Goal: Transaction & Acquisition: Subscribe to service/newsletter

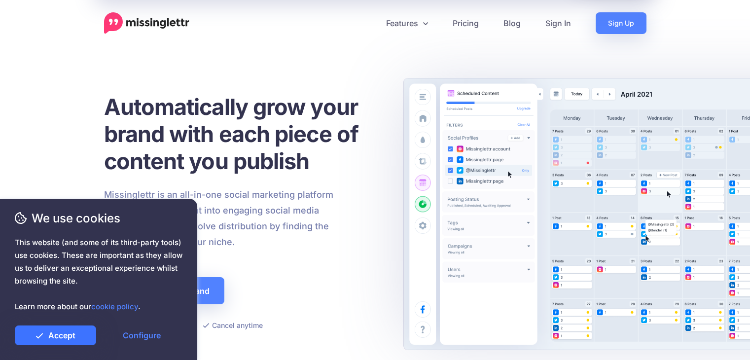
click at [61, 333] on link "Accept" at bounding box center [55, 336] width 81 height 20
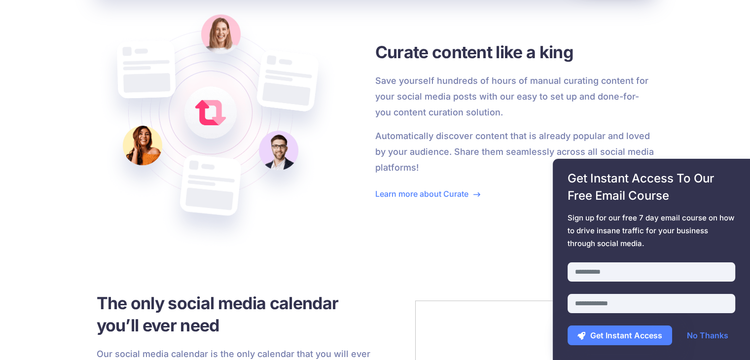
scroll to position [1480, 0]
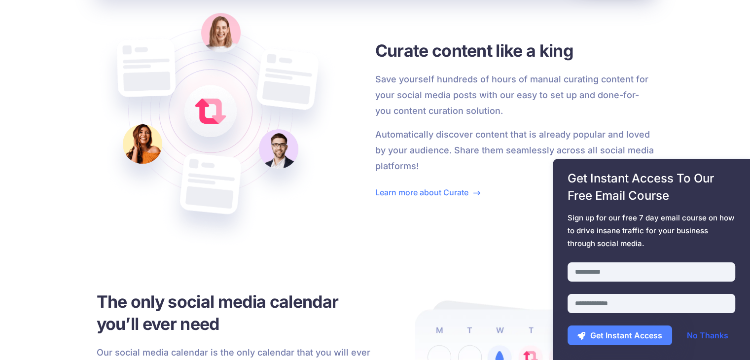
click at [712, 340] on link "No Thanks" at bounding box center [707, 336] width 61 height 20
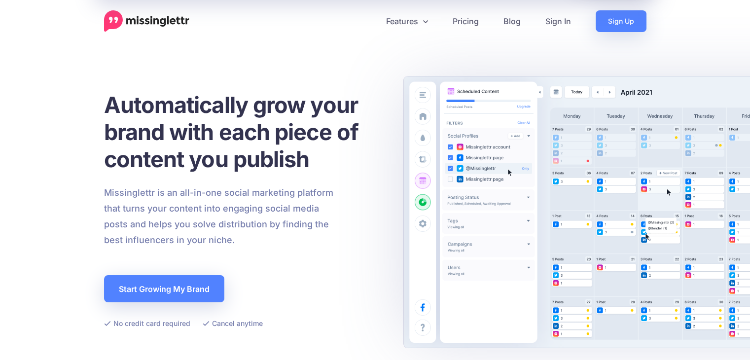
scroll to position [0, 0]
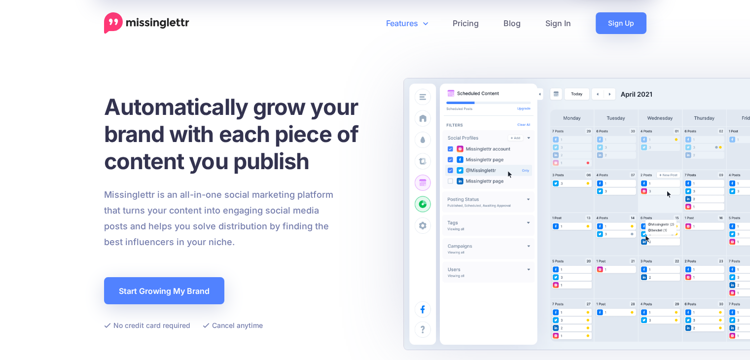
click at [412, 20] on link "Features" at bounding box center [407, 23] width 67 height 22
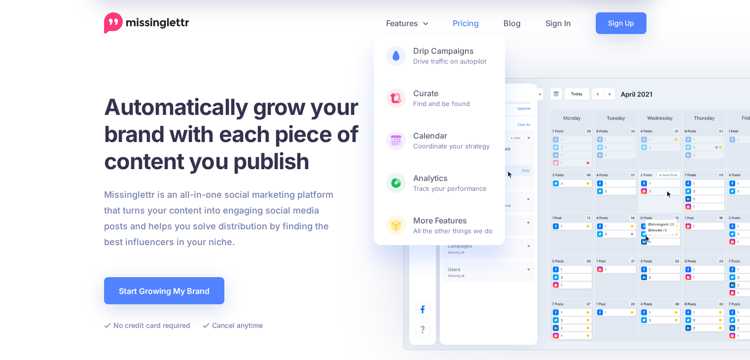
click at [472, 23] on link "Pricing" at bounding box center [466, 23] width 51 height 22
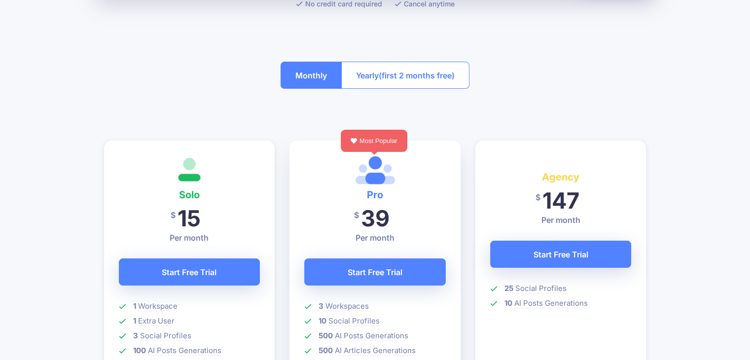
scroll to position [329, 0]
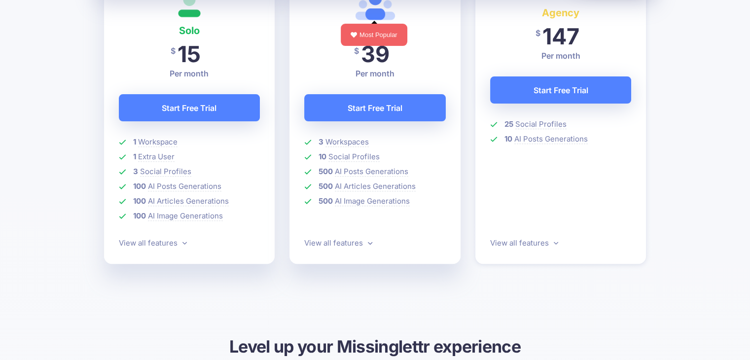
click at [173, 248] on p "View all features" at bounding box center [190, 243] width 142 height 12
click at [173, 243] on link "View all features" at bounding box center [153, 242] width 68 height 9
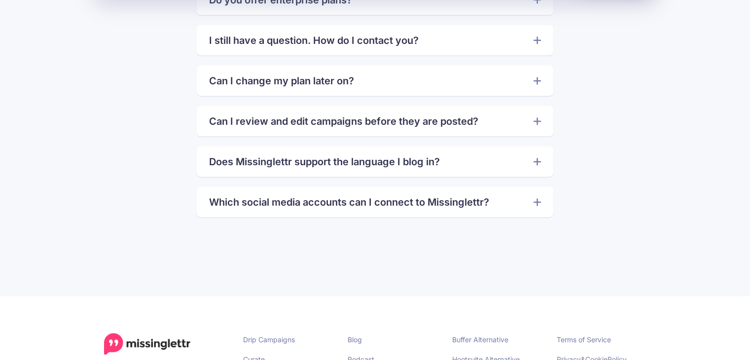
scroll to position [2395, 0]
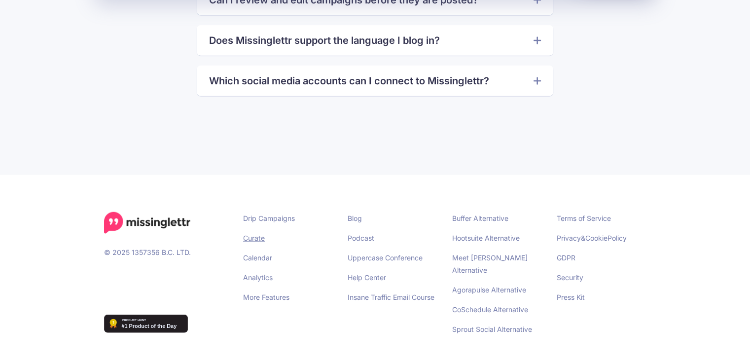
click at [261, 237] on link "Curate" at bounding box center [254, 238] width 22 height 8
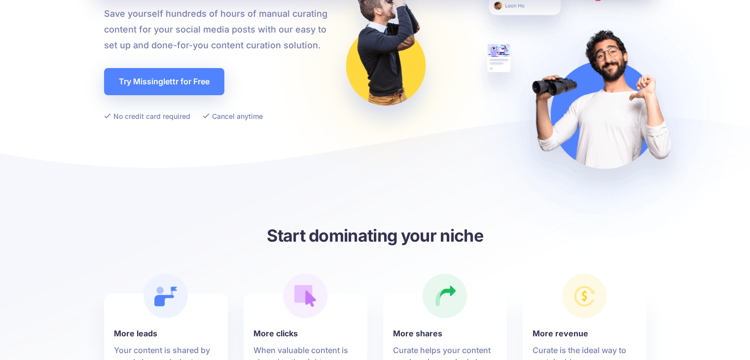
scroll to position [164, 0]
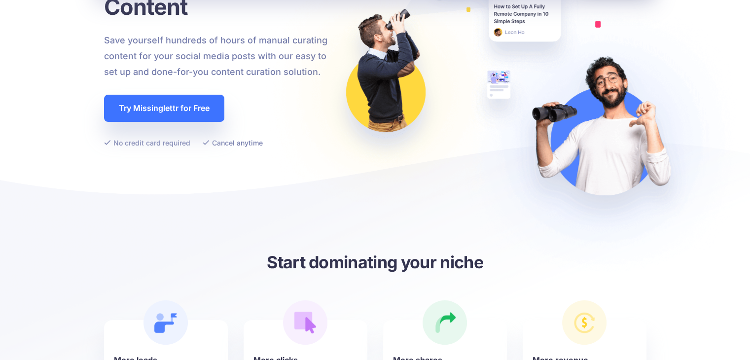
click at [171, 111] on link "Try Missinglettr for Free" at bounding box center [164, 108] width 120 height 27
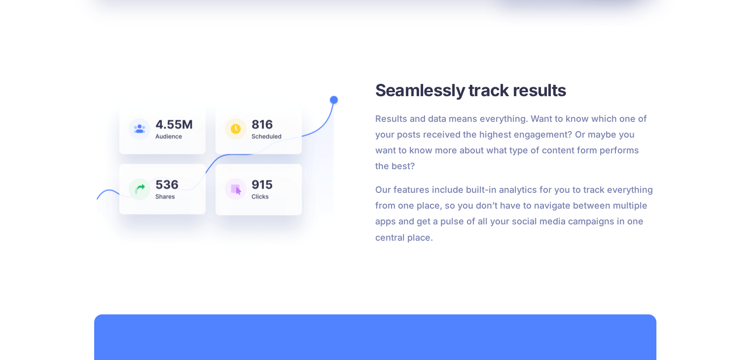
scroll to position [1480, 0]
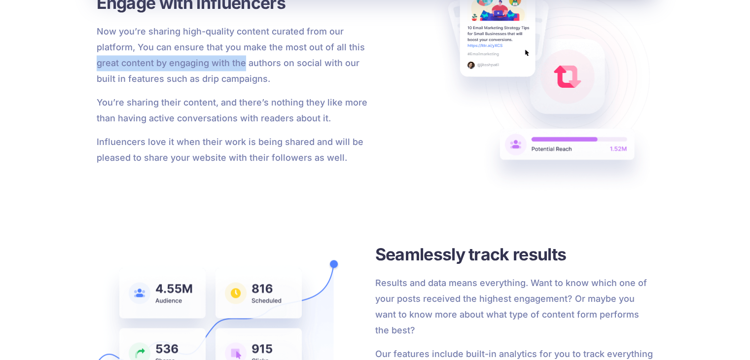
drag, startPoint x: 82, startPoint y: 64, endPoint x: 243, endPoint y: 67, distance: 160.9
click at [243, 67] on div "Curate Curate Social Media Content Save yourself hundreds of hours of manual cu…" at bounding box center [375, 257] width 750 height 3319
click at [264, 71] on p "Now you’re sharing high-quality content curated from our platform, You can ensu…" at bounding box center [236, 55] width 279 height 63
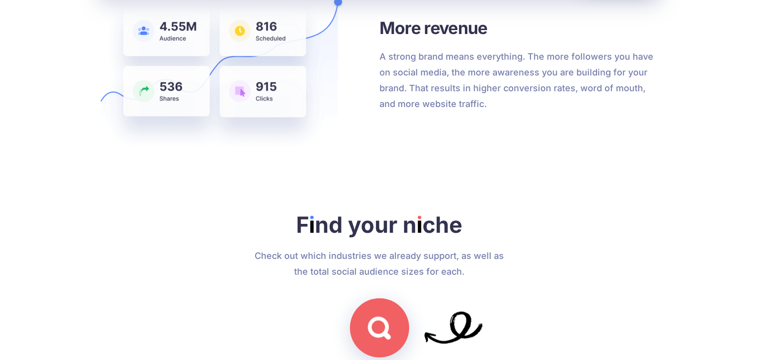
scroll to position [2796, 0]
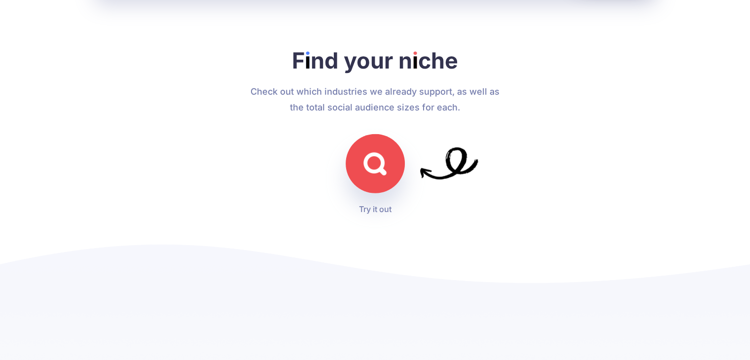
click at [373, 166] on img at bounding box center [375, 163] width 23 height 23
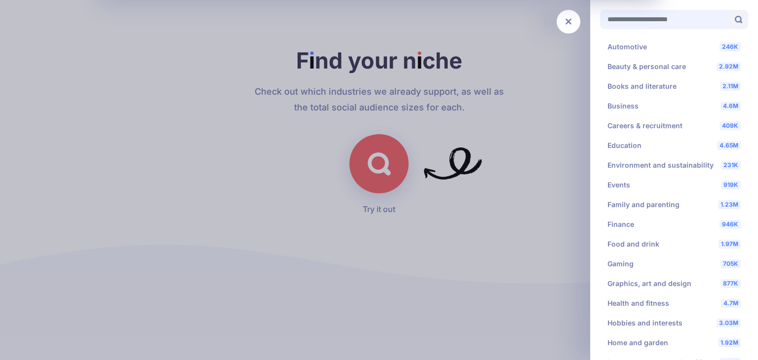
click at [673, 24] on input "Search for your niche" at bounding box center [664, 19] width 129 height 19
click at [730, 18] on span at bounding box center [738, 19] width 19 height 19
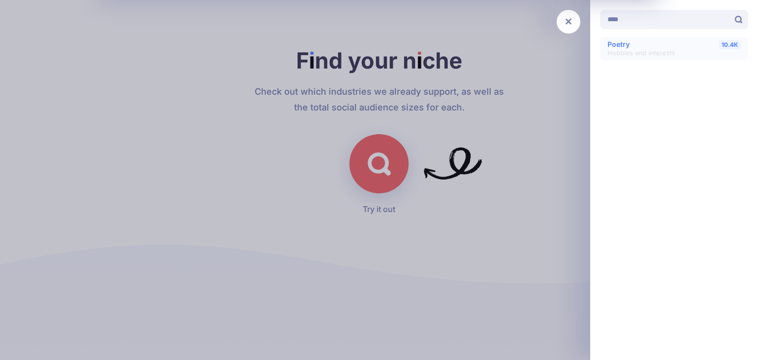
click at [644, 50] on span "Hobbies and interests" at bounding box center [641, 53] width 68 height 8
click at [737, 45] on span "10.4K" at bounding box center [730, 44] width 22 height 9
click at [696, 15] on input "****" at bounding box center [664, 19] width 129 height 19
type input "*"
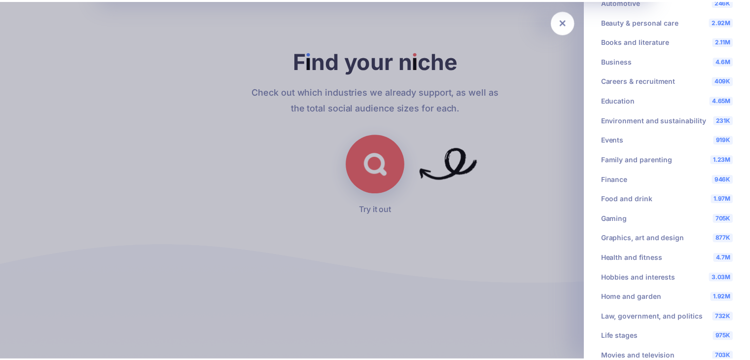
scroll to position [0, 0]
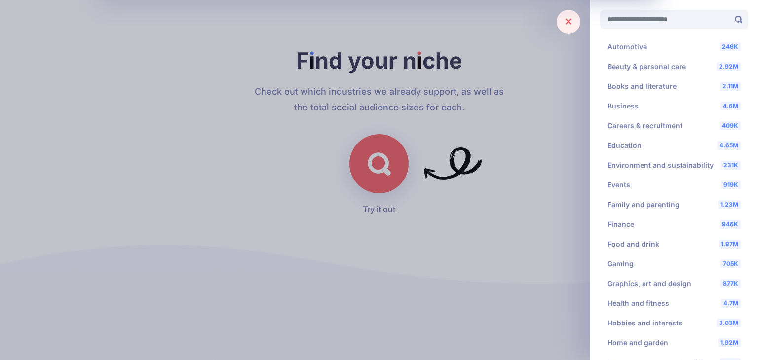
click at [568, 23] on icon at bounding box center [568, 22] width 6 height 10
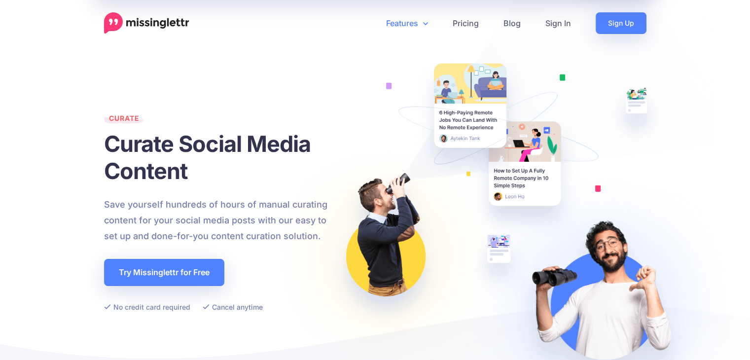
click at [422, 25] on link "Features" at bounding box center [407, 23] width 67 height 22
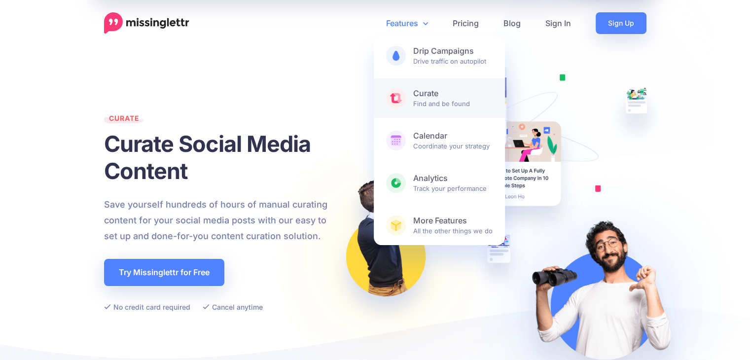
click at [428, 94] on b "Curate" at bounding box center [452, 93] width 79 height 10
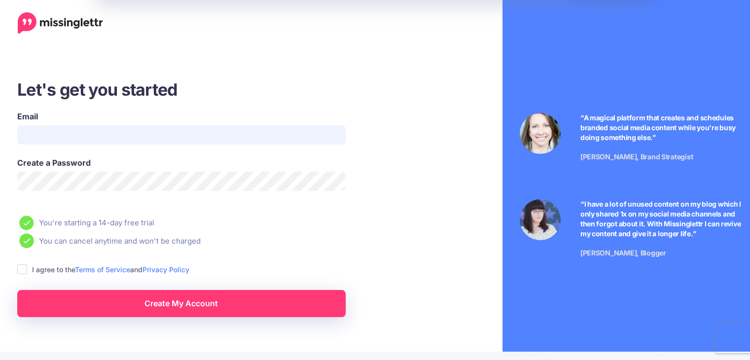
click at [94, 129] on input "Email" at bounding box center [181, 134] width 329 height 19
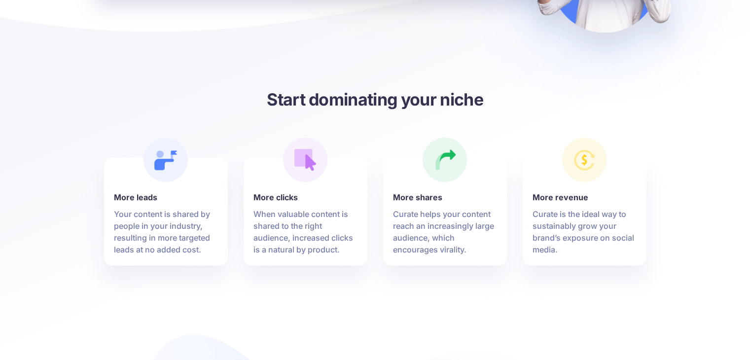
scroll to position [164, 0]
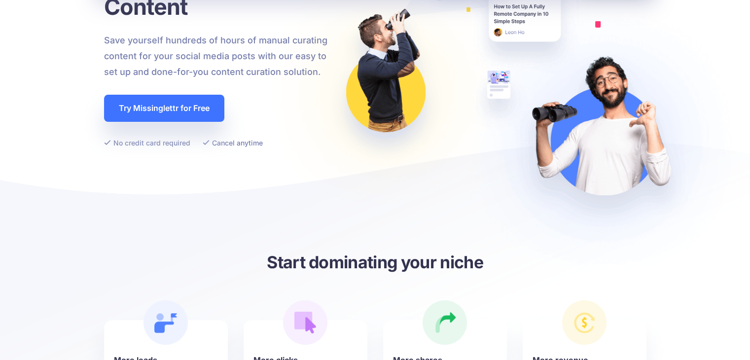
click at [166, 103] on link "Try Missinglettr for Free" at bounding box center [164, 108] width 120 height 27
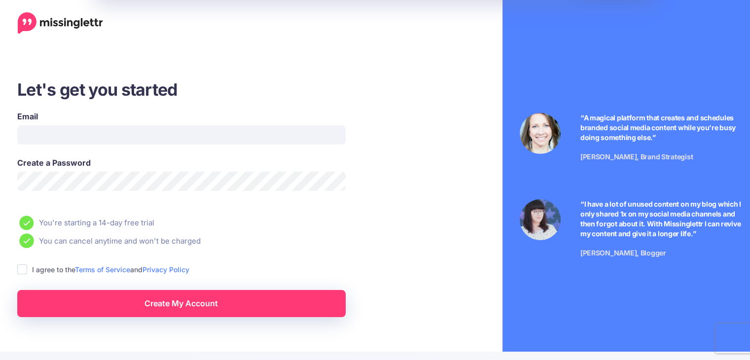
click at [21, 272] on ins at bounding box center [22, 269] width 10 height 10
click at [104, 272] on link "Terms of Service" at bounding box center [102, 269] width 55 height 8
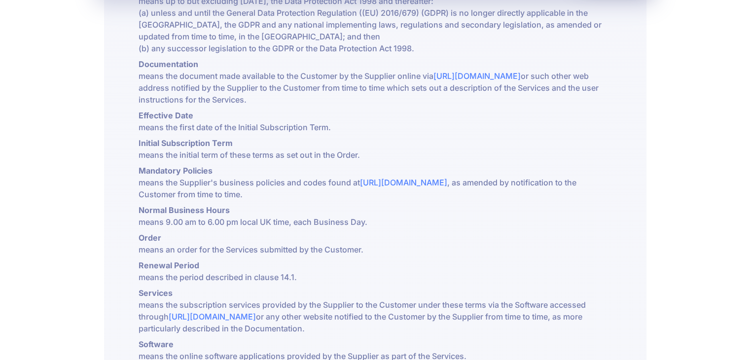
scroll to position [329, 0]
